Goal: Browse casually

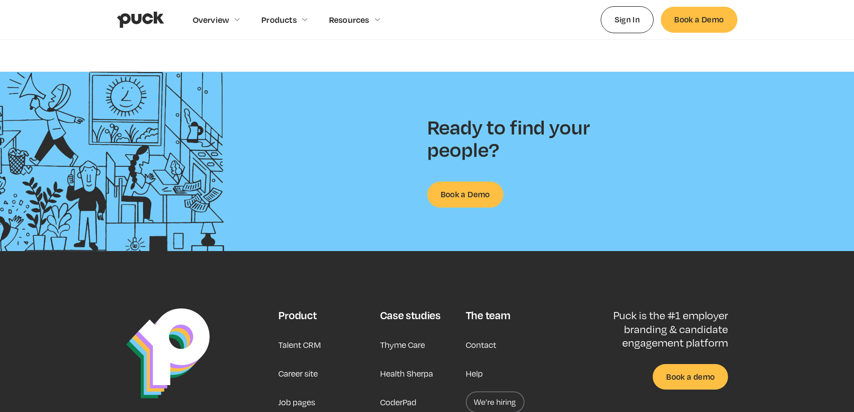
scroll to position [1883, 0]
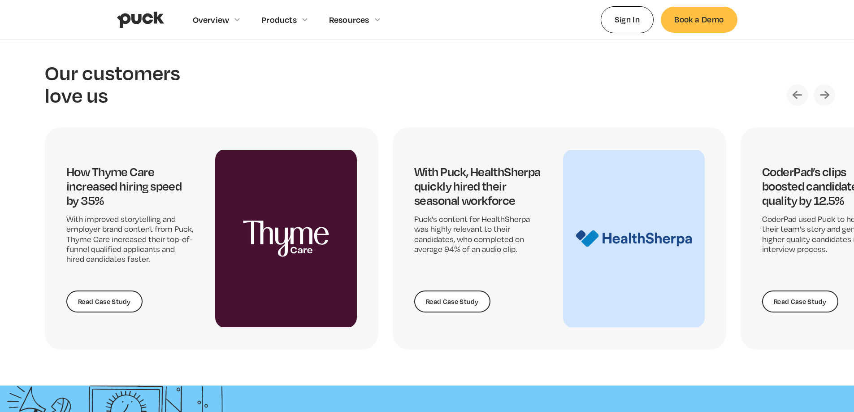
click at [105, 95] on h2 "Our customers love us" at bounding box center [116, 83] width 143 height 44
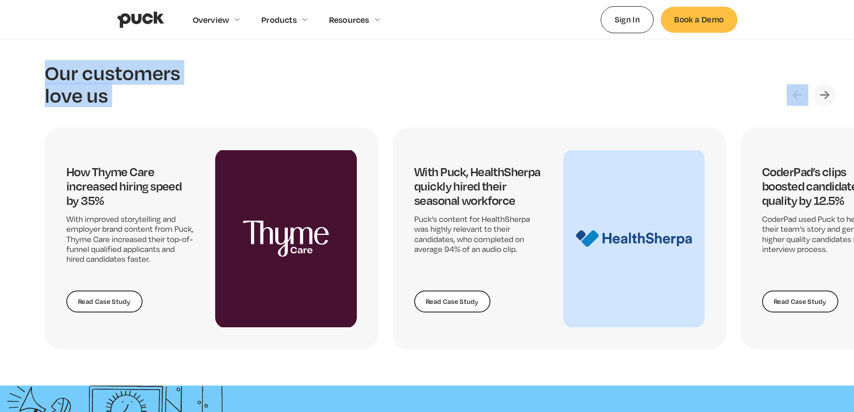
drag, startPoint x: 105, startPoint y: 95, endPoint x: 43, endPoint y: 78, distance: 64.5
click at [43, 78] on section "Our customers love us How Thyme Care increased hiring speed by 35% With improve…" at bounding box center [427, 206] width 854 height 360
copy h2 "Our customers love us"
click at [340, 67] on div "Our customers love us" at bounding box center [443, 83] width 796 height 44
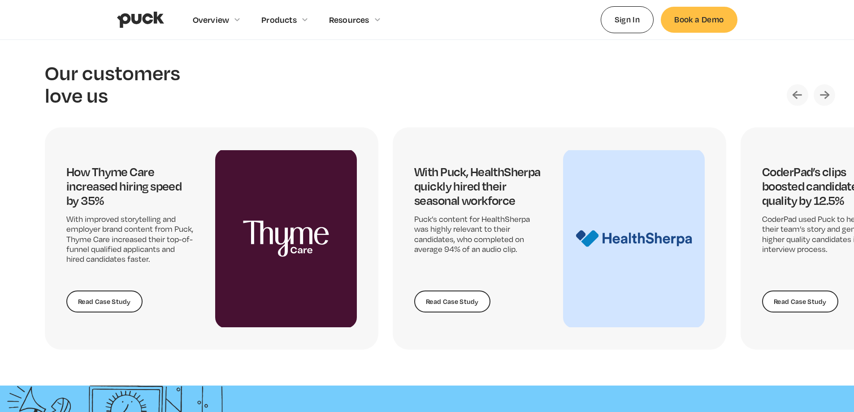
click at [826, 96] on img "Next slide" at bounding box center [825, 95] width 22 height 22
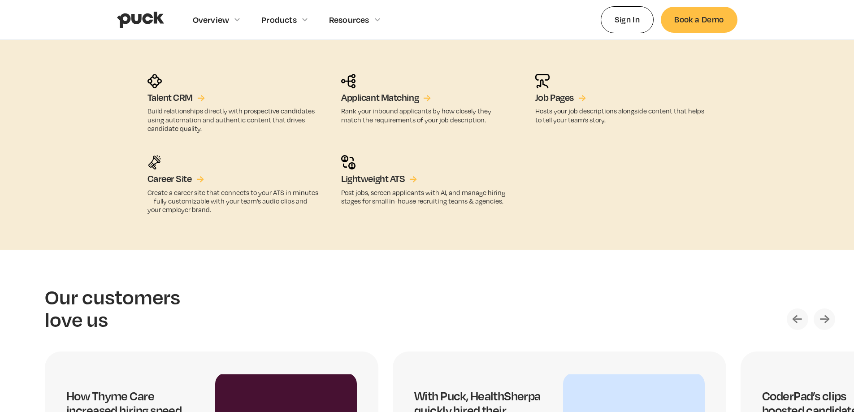
scroll to position [1928, 0]
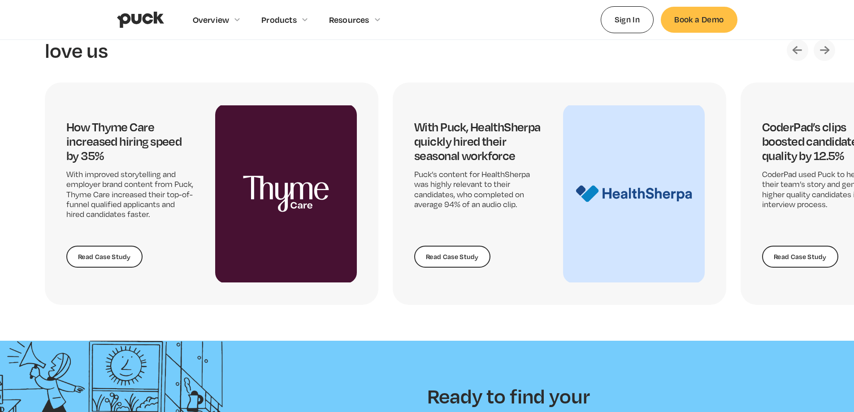
click at [823, 51] on img "Next slide" at bounding box center [825, 50] width 22 height 22
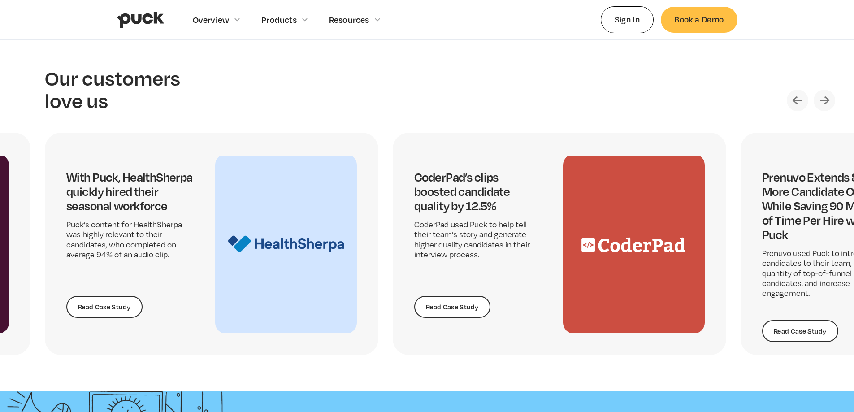
scroll to position [1793, 0]
